Goal: Task Accomplishment & Management: Use online tool/utility

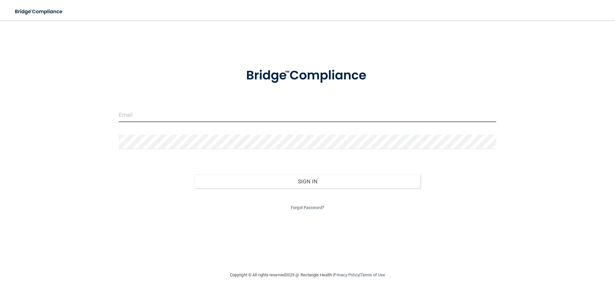
click at [149, 112] on input "email" at bounding box center [308, 115] width 378 height 14
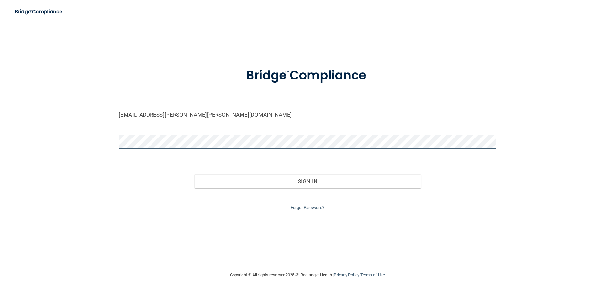
click at [195, 174] on button "Sign In" at bounding box center [308, 181] width 227 height 14
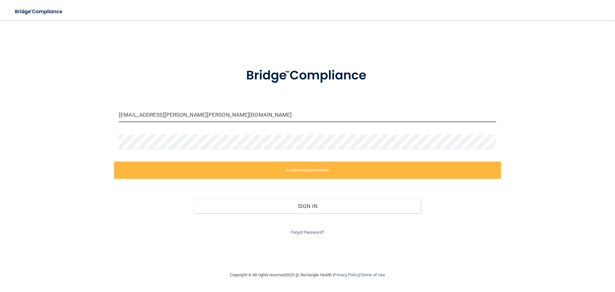
drag, startPoint x: 217, startPoint y: 114, endPoint x: 40, endPoint y: 117, distance: 177.0
click at [40, 117] on div "[EMAIL_ADDRESS][PERSON_NAME][PERSON_NAME][DOMAIN_NAME] Invalid email/password. …" at bounding box center [308, 146] width 590 height 238
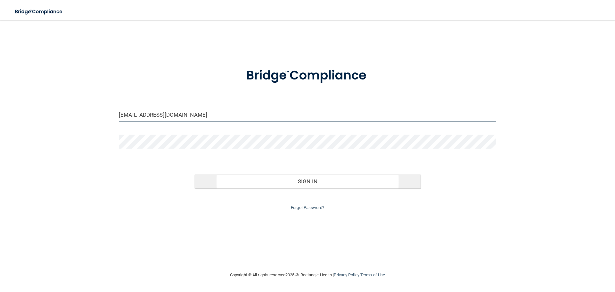
type input "[EMAIL_ADDRESS][DOMAIN_NAME]"
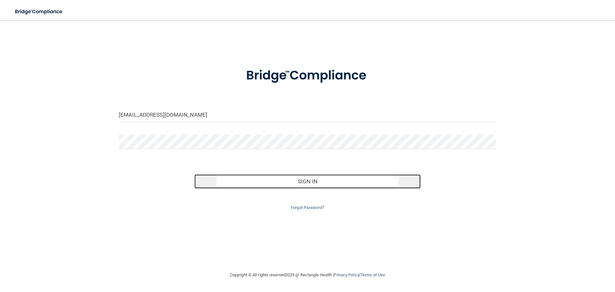
click at [258, 185] on button "Sign In" at bounding box center [308, 181] width 227 height 14
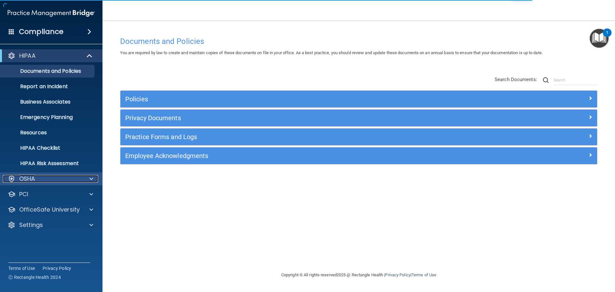
click at [89, 180] on span at bounding box center [91, 179] width 4 height 8
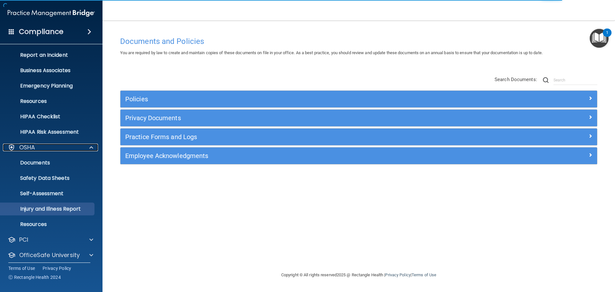
scroll to position [51, 0]
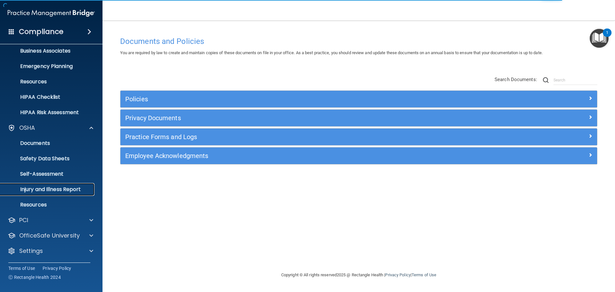
click at [35, 194] on link "Injury and Illness Report" at bounding box center [44, 189] width 101 height 13
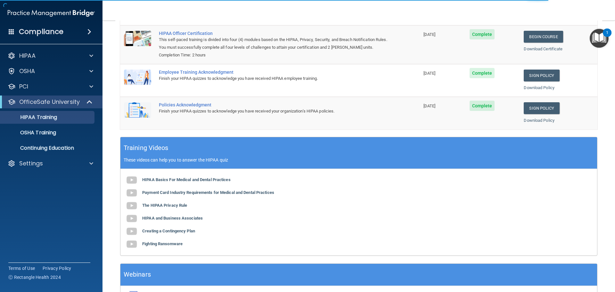
scroll to position [96, 0]
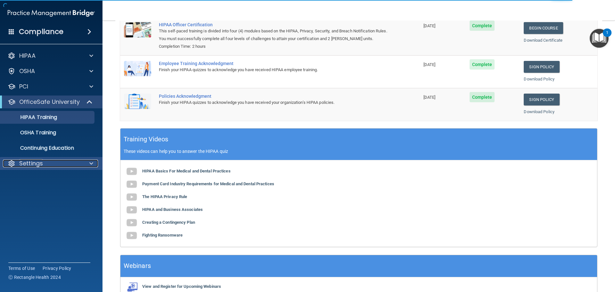
click at [86, 160] on div at bounding box center [90, 164] width 16 height 8
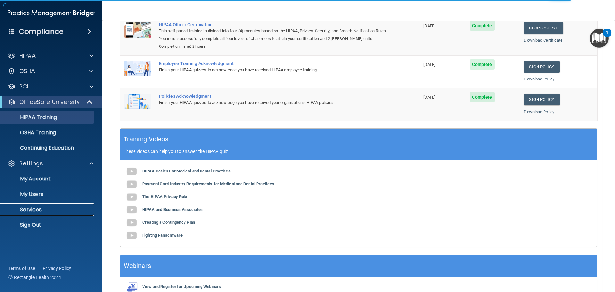
click at [33, 212] on p "Services" at bounding box center [48, 209] width 88 height 6
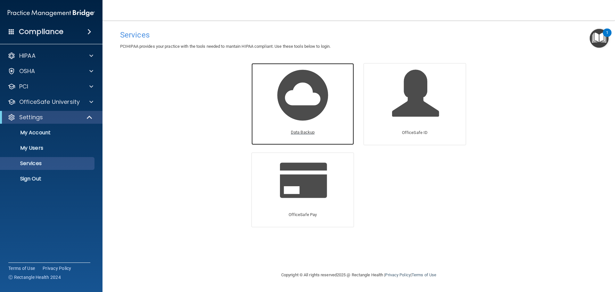
click at [316, 102] on img at bounding box center [302, 95] width 61 height 61
